Goal: Find specific page/section: Find specific page/section

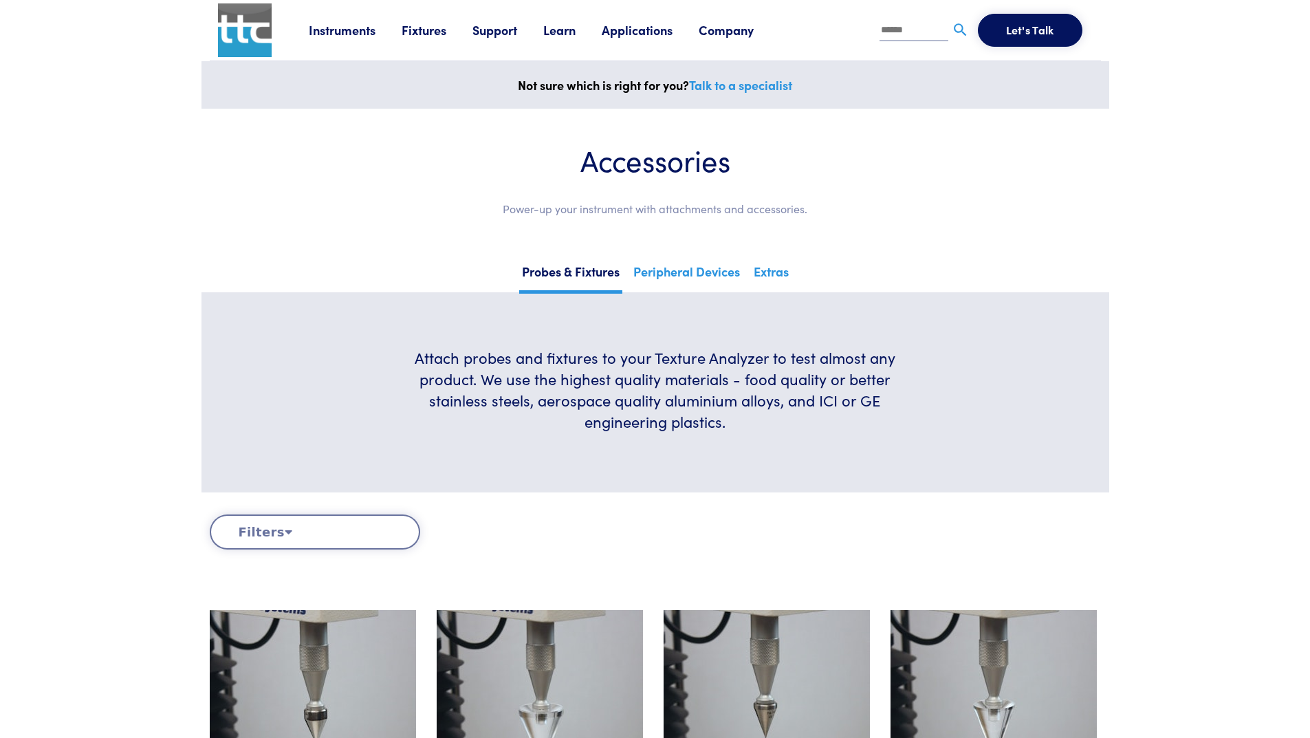
drag, startPoint x: 1160, startPoint y: 403, endPoint x: 1151, endPoint y: 399, distance: 9.8
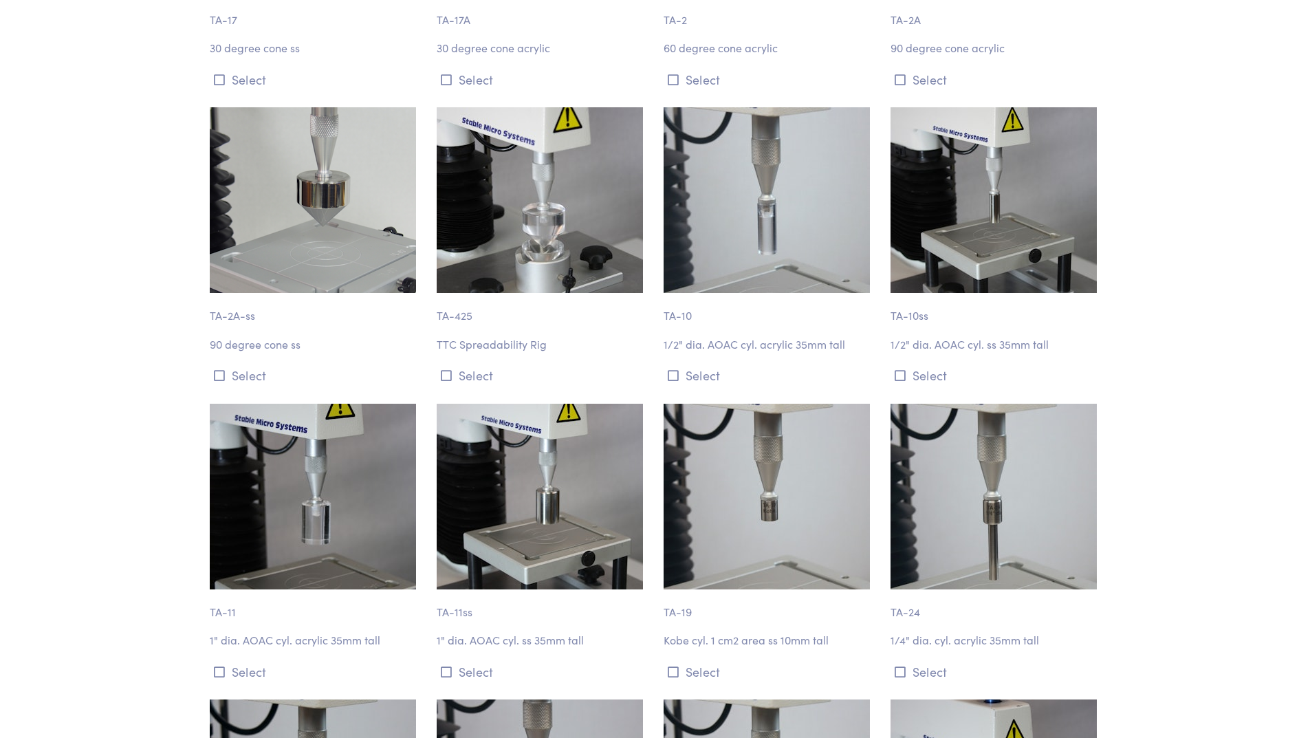
scroll to position [1100, 0]
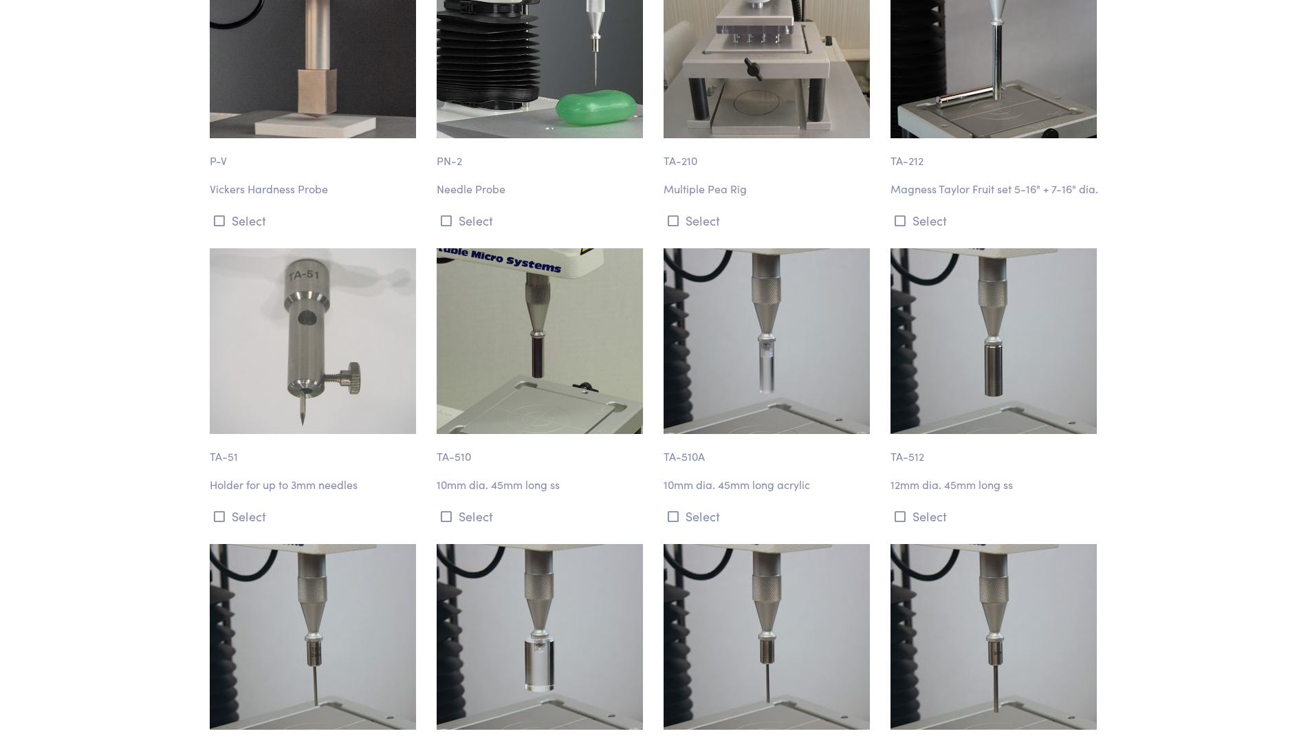
scroll to position [3094, 0]
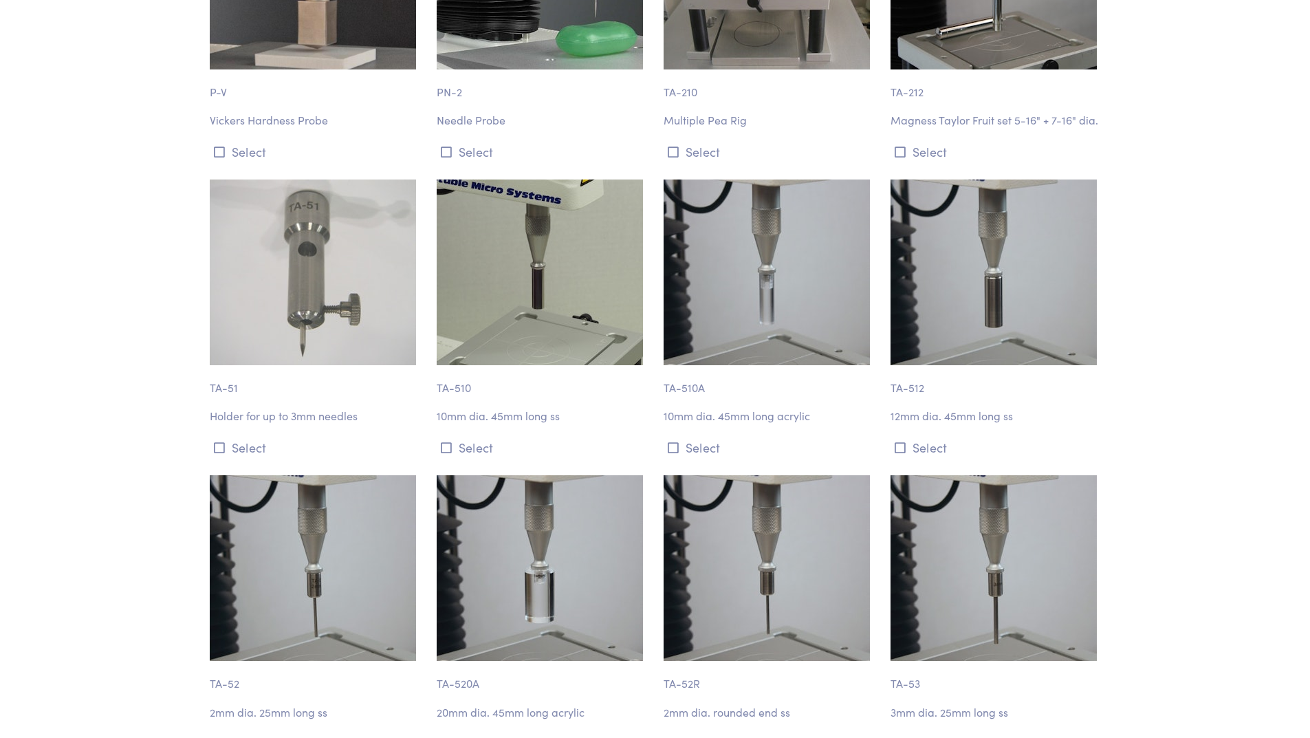
click at [959, 314] on img at bounding box center [993, 272] width 206 height 186
click at [917, 459] on button "Select" at bounding box center [995, 447] width 210 height 23
click at [985, 304] on img at bounding box center [993, 272] width 206 height 186
click at [982, 418] on p "12mm dia. 45mm long ss" at bounding box center [995, 416] width 210 height 18
click at [986, 283] on img at bounding box center [993, 272] width 206 height 186
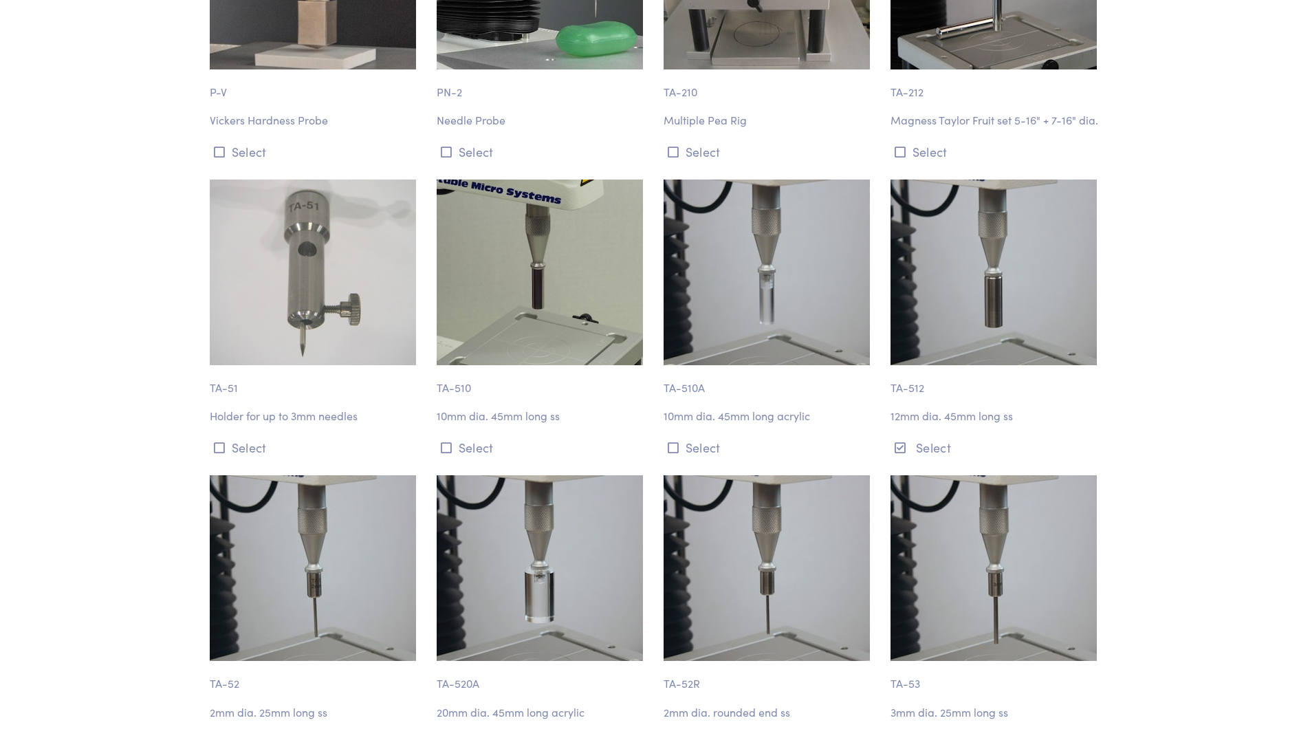
click at [986, 263] on img at bounding box center [993, 272] width 206 height 186
click at [926, 250] on img at bounding box center [993, 272] width 206 height 186
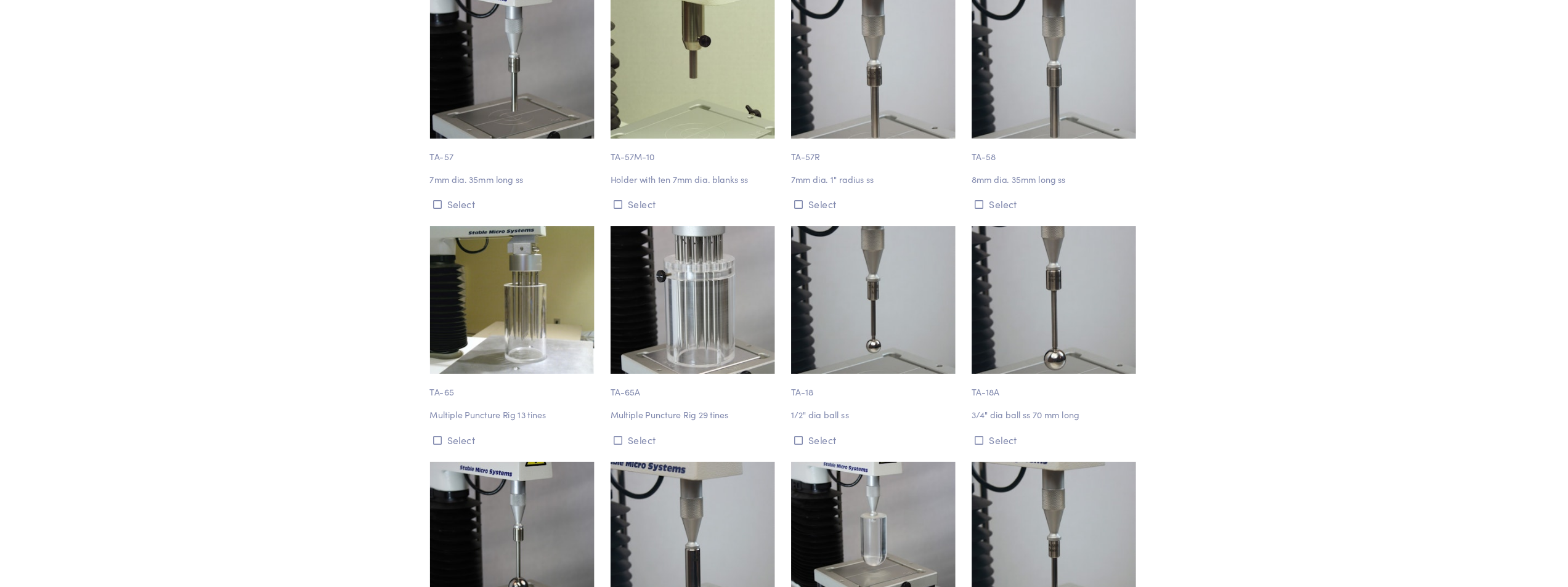
scroll to position [3679, 0]
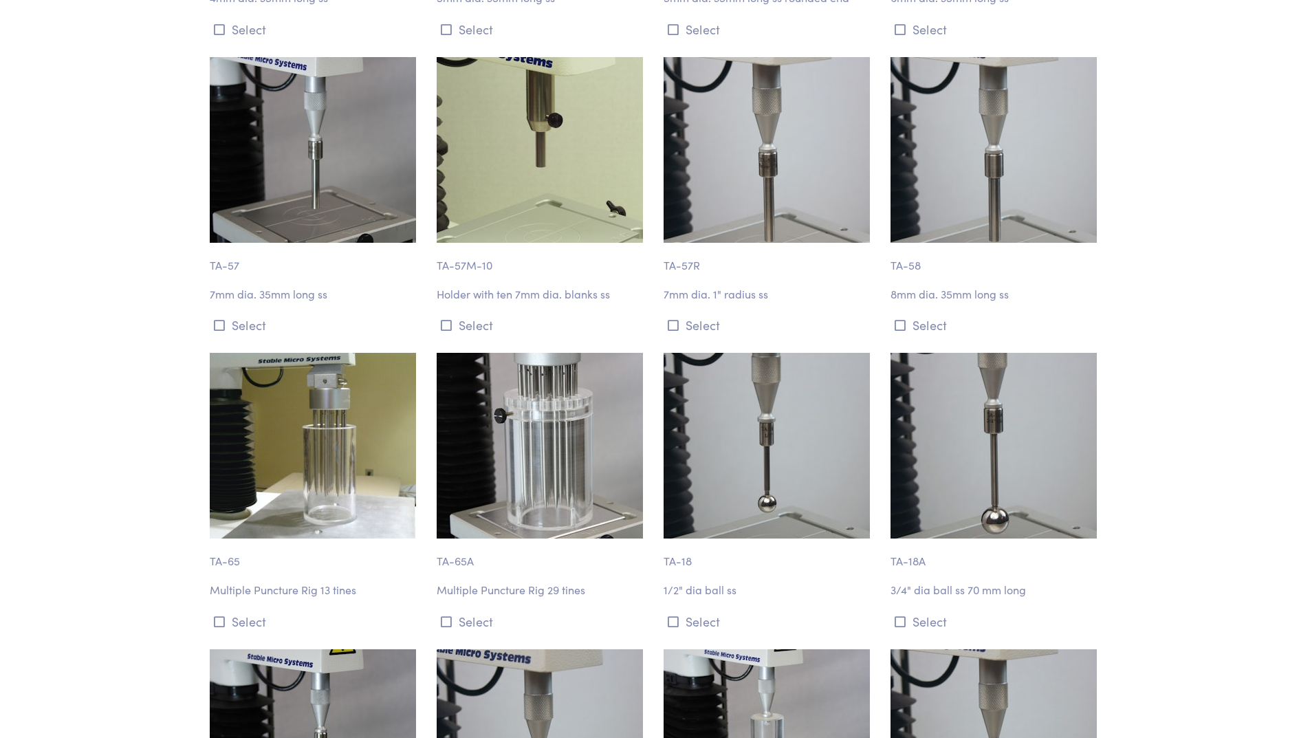
click at [706, 595] on p "1/2" dia ball ss" at bounding box center [769, 590] width 210 height 18
click at [739, 496] on img at bounding box center [767, 446] width 206 height 186
drag, startPoint x: 677, startPoint y: 572, endPoint x: 679, endPoint y: 565, distance: 7.8
click at [677, 567] on div "TA-18 1/2" dia ball ss Select" at bounding box center [768, 492] width 227 height 279
click at [679, 565] on p "TA-18" at bounding box center [769, 554] width 210 height 32
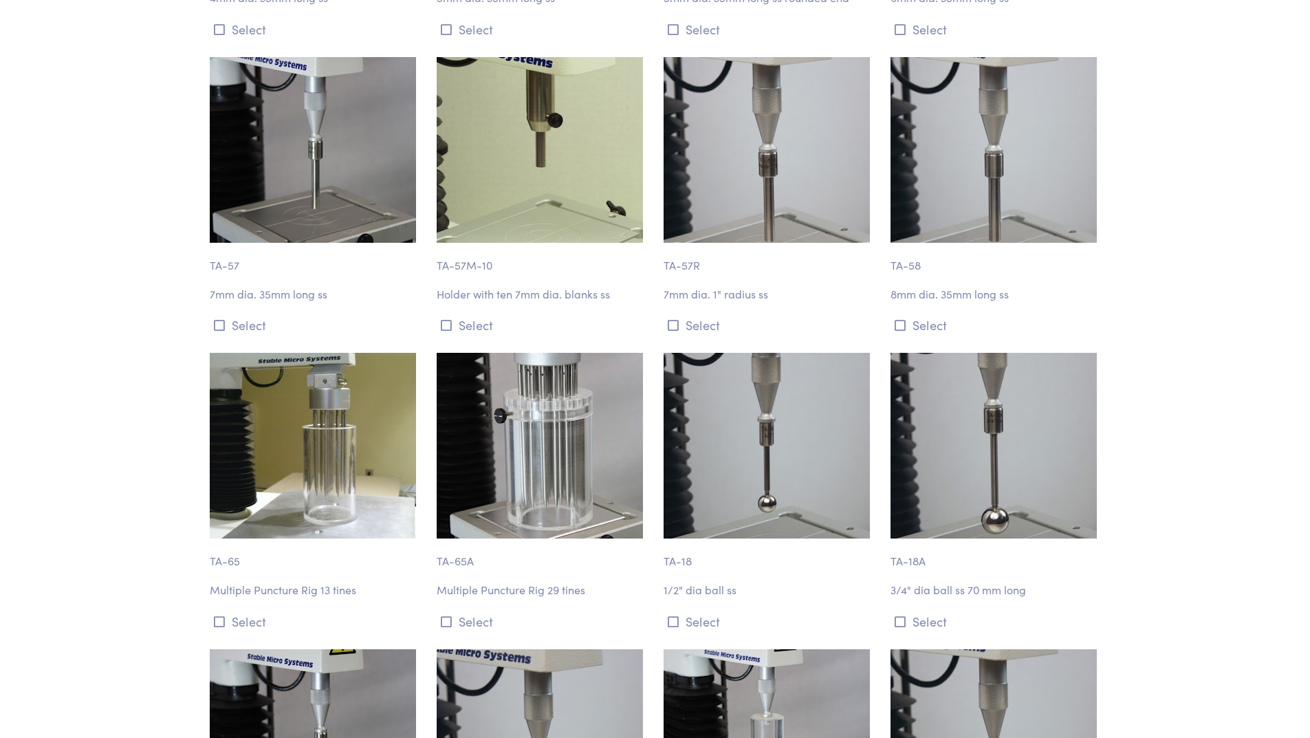
click at [733, 508] on img at bounding box center [767, 446] width 206 height 186
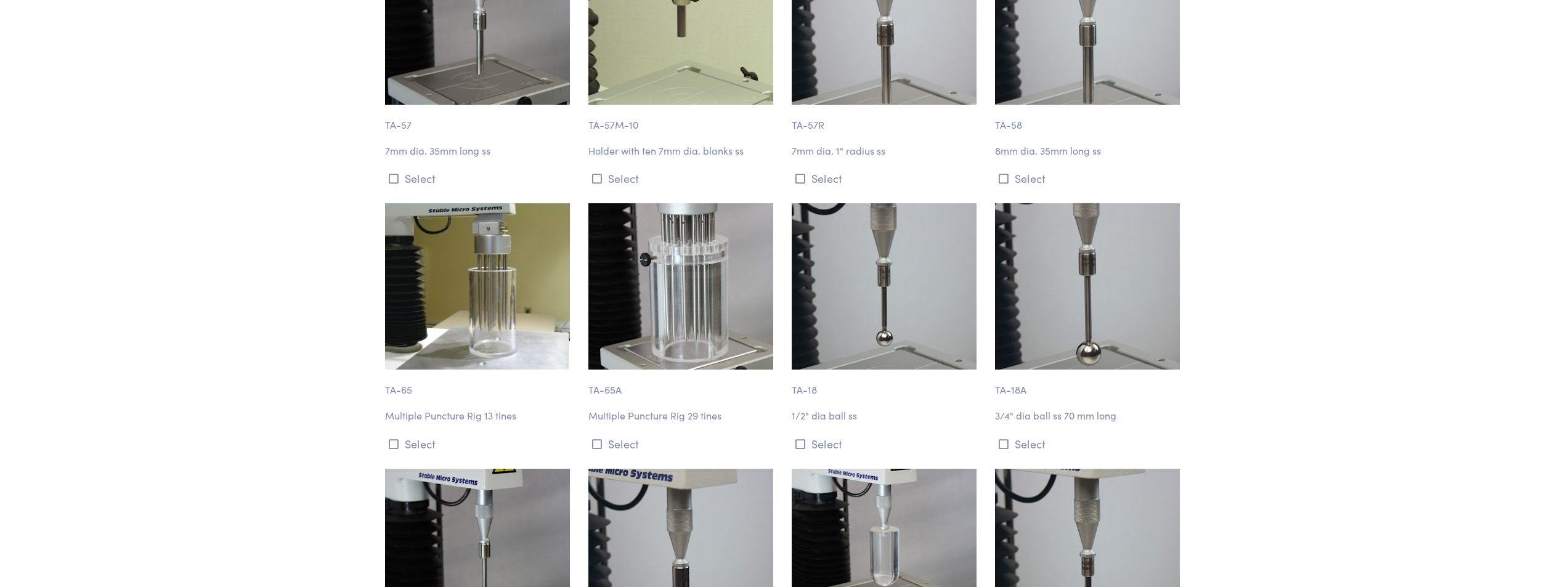
scroll to position [3802, 0]
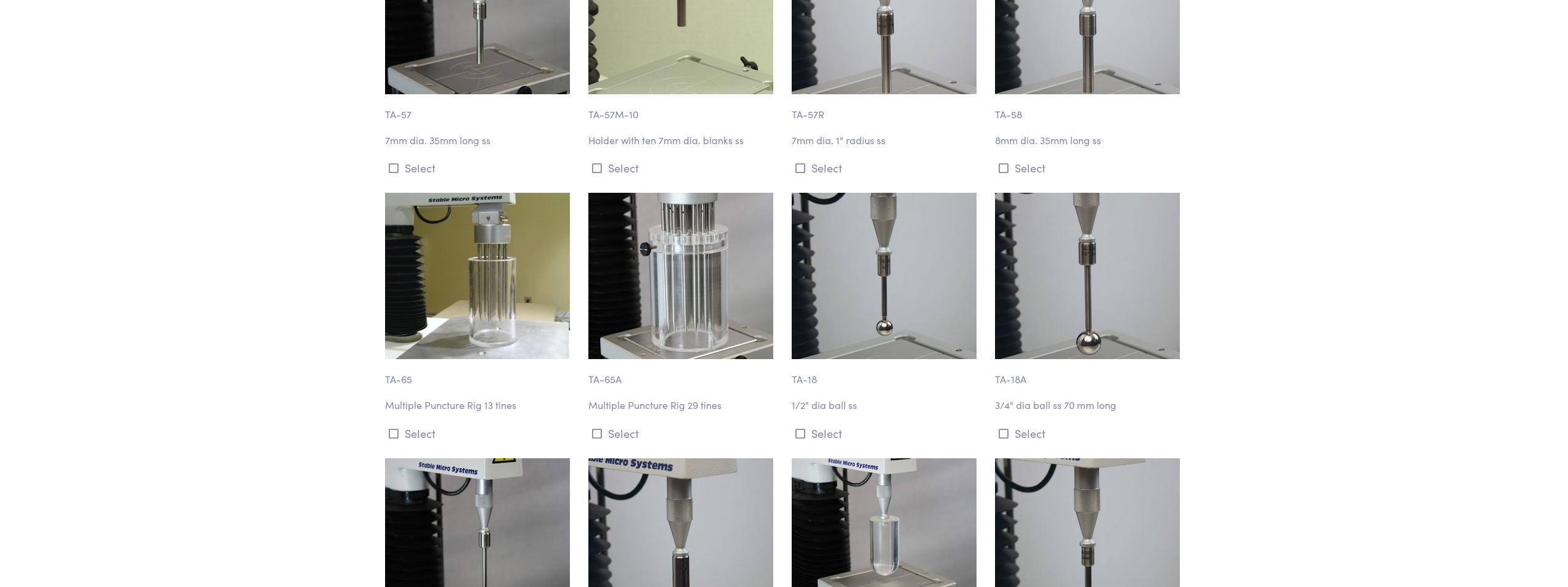
click at [806, 415] on div "TA-18 1/2" dia ball ss Select" at bounding box center [885, 317] width 203 height 250
drag, startPoint x: 1271, startPoint y: 210, endPoint x: 1237, endPoint y: 348, distance: 142.1
drag, startPoint x: 1314, startPoint y: 180, endPoint x: 1299, endPoint y: 182, distance: 15.1
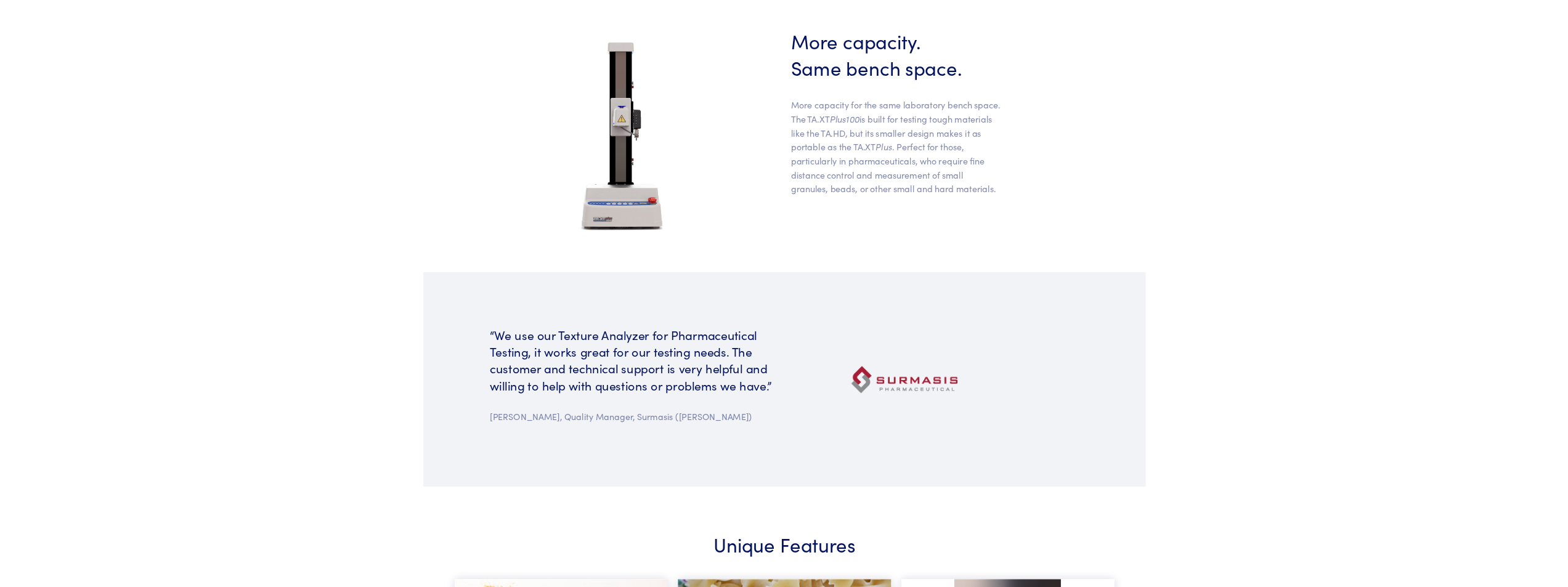
scroll to position [555, 0]
